Goal: Browse casually

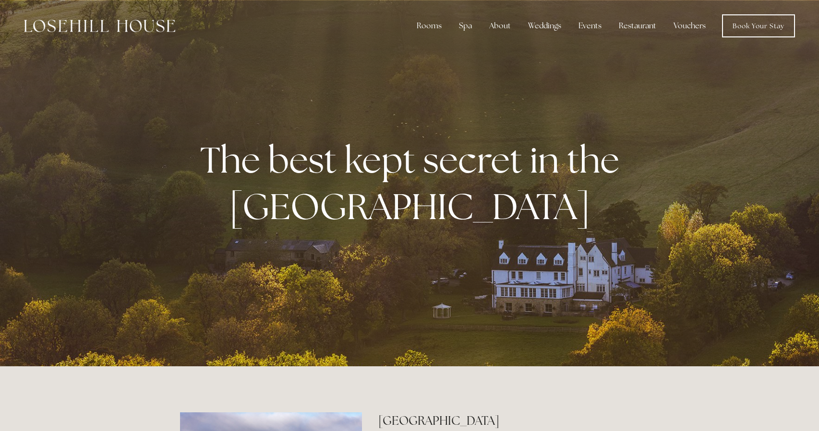
drag, startPoint x: 821, startPoint y: 29, endPoint x: 818, endPoint y: -76, distance: 105.6
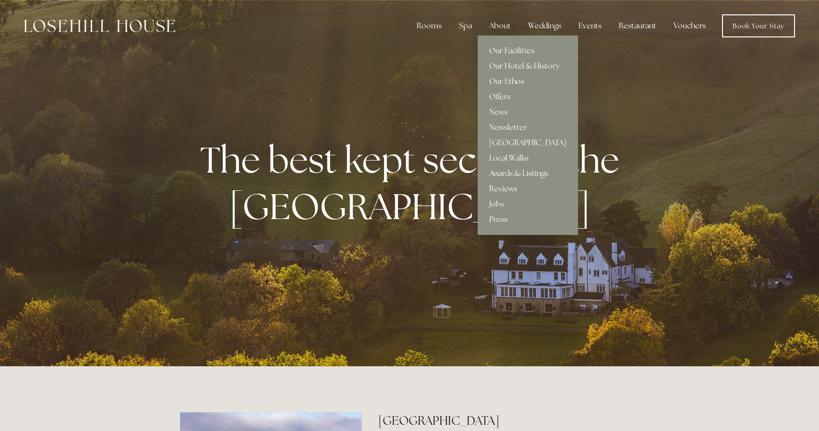
click at [500, 79] on link "Our Ethos" at bounding box center [527, 81] width 100 height 15
